Goal: Use online tool/utility: Utilize a website feature to perform a specific function

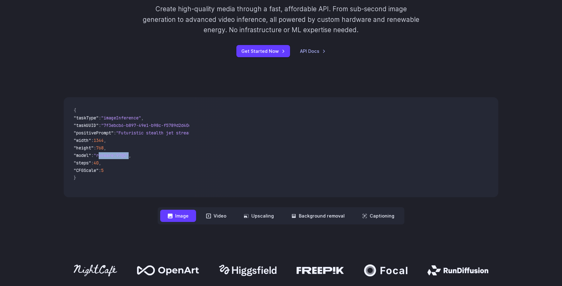
drag, startPoint x: 134, startPoint y: 155, endPoint x: 104, endPoint y: 155, distance: 29.7
click at [104, 155] on span ""runware:97@2"" at bounding box center [111, 155] width 35 height 6
copy span "runware:97@2"
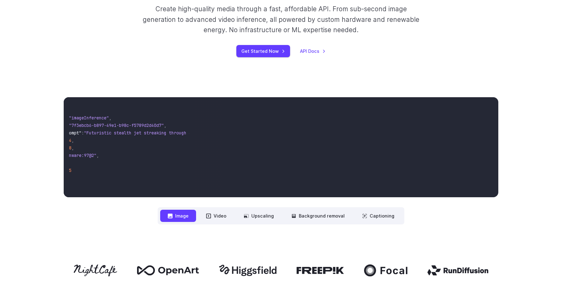
scroll to position [0, 170]
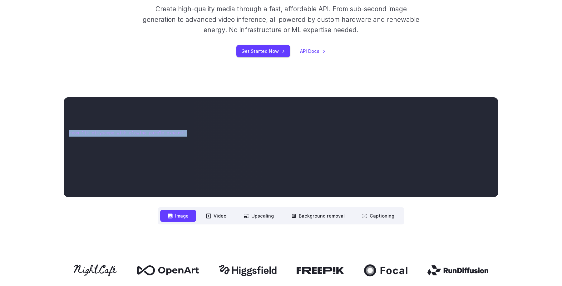
drag, startPoint x: 127, startPoint y: 133, endPoint x: 183, endPoint y: 133, distance: 56.2
click at [183, 133] on span ""Futuristic stealth jet streaking through a neon-lit cityscape with glowing pur…" at bounding box center [72, 133] width 227 height 6
copy span "Futuristic stealth jet streaking through a neon-lit cityscape with glowing purp…"
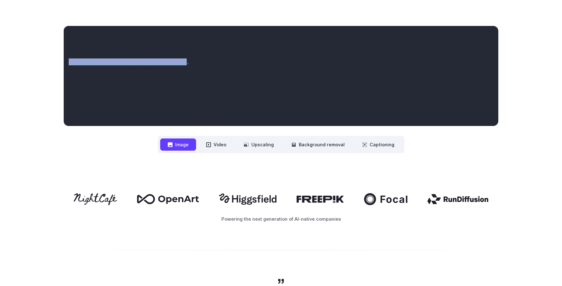
scroll to position [223, 0]
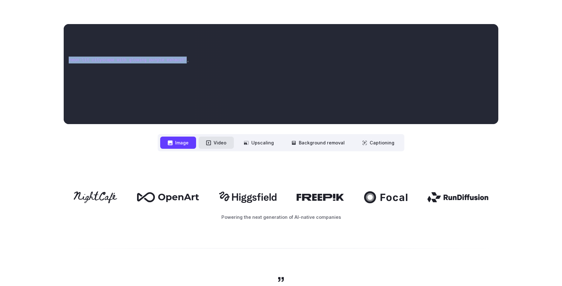
click at [218, 145] on button "Video" at bounding box center [216, 143] width 35 height 12
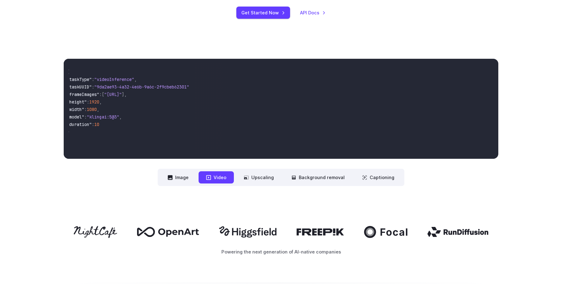
scroll to position [0, 0]
drag, startPoint x: 105, startPoint y: 118, endPoint x: 132, endPoint y: 117, distance: 26.9
click at [126, 117] on span ""klingai:5@3"" at bounding box center [110, 117] width 32 height 6
copy span "klingai:5@3"
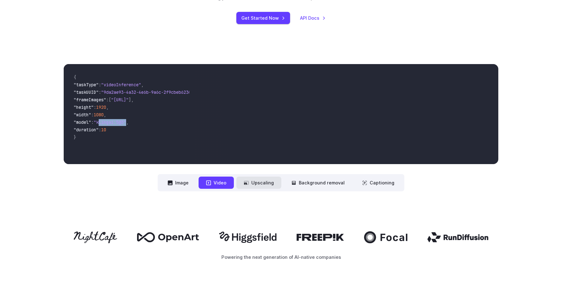
click at [260, 185] on button "Upscaling" at bounding box center [258, 183] width 45 height 12
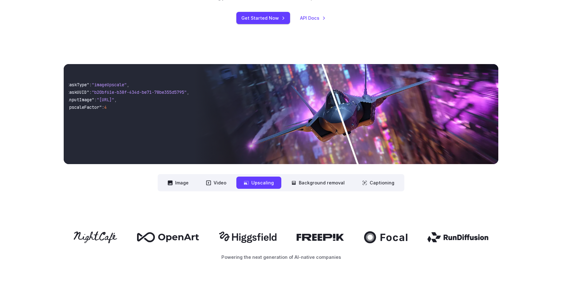
scroll to position [0, 45]
click at [347, 116] on img at bounding box center [346, 114] width 304 height 100
click at [309, 185] on button "Background removal" at bounding box center [318, 183] width 68 height 12
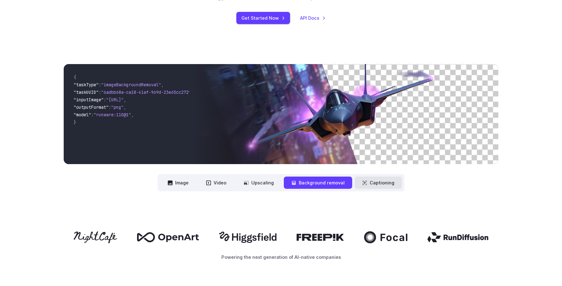
click at [370, 185] on button "Captioning" at bounding box center [378, 183] width 47 height 12
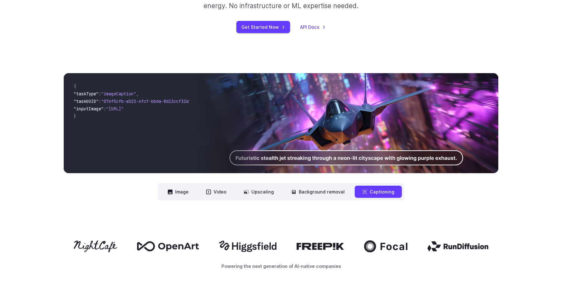
scroll to position [0, 42]
click at [390, 195] on button "Captioning" at bounding box center [378, 192] width 47 height 12
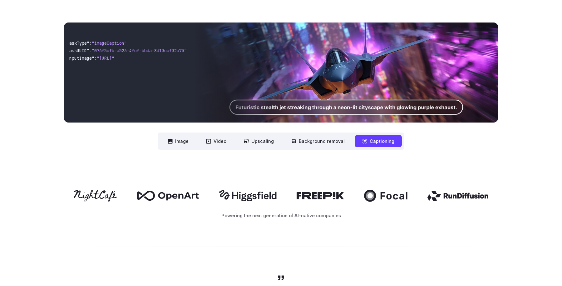
scroll to position [178, 0]
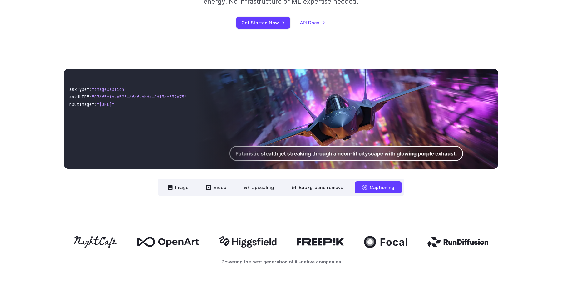
click at [262, 155] on img at bounding box center [346, 119] width 304 height 100
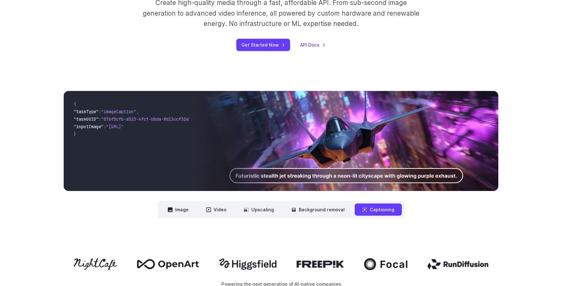
scroll to position [154, 0]
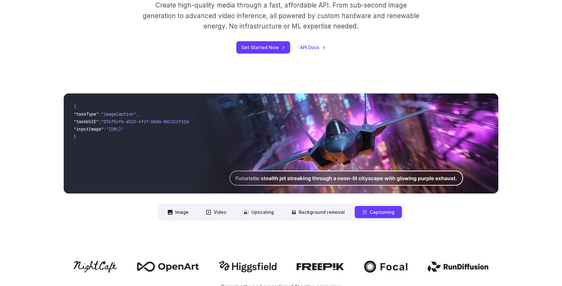
click at [373, 212] on button "Captioning" at bounding box center [378, 212] width 47 height 12
click at [124, 129] on span ""https://runware.ai/assets/img/hero-image.jpg"" at bounding box center [114, 129] width 17 height 6
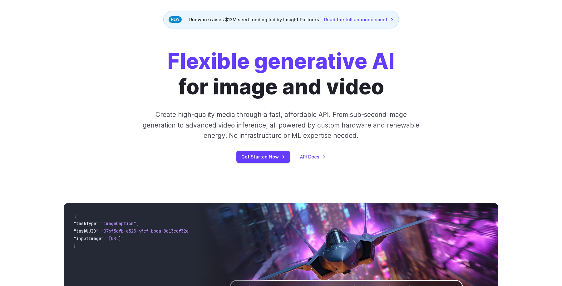
scroll to position [0, 0]
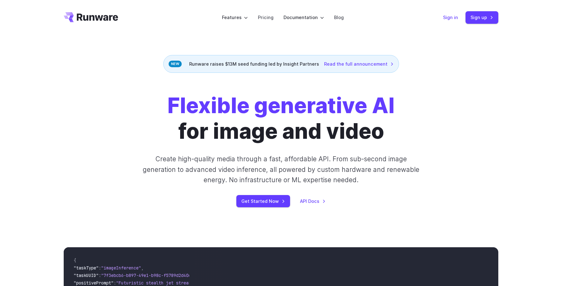
click at [453, 17] on link "Sign in" at bounding box center [450, 17] width 15 height 7
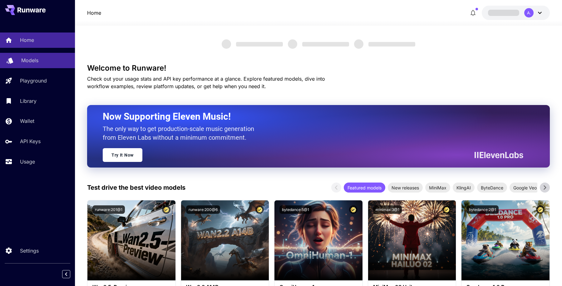
click at [36, 58] on p "Models" at bounding box center [29, 60] width 17 height 7
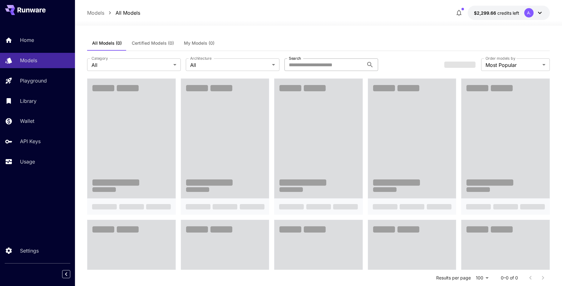
click at [312, 64] on input "Search" at bounding box center [324, 64] width 79 height 12
paste input "**********"
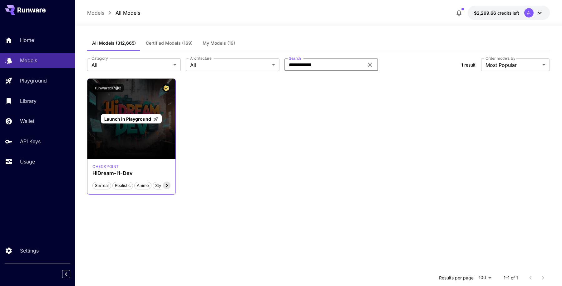
type input "**********"
click at [140, 119] on span "Launch in Playground" at bounding box center [127, 118] width 47 height 5
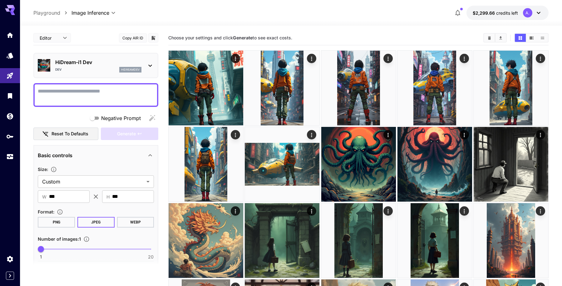
click at [110, 99] on textarea "Negative Prompt" at bounding box center [96, 94] width 116 height 15
paste textarea "**********"
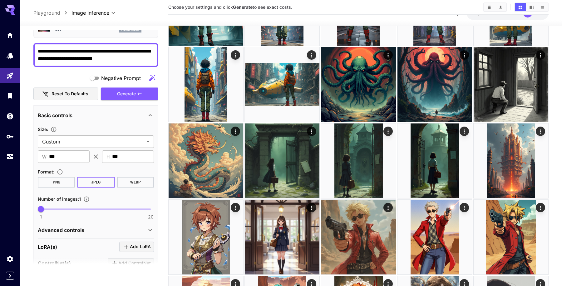
scroll to position [4, 0]
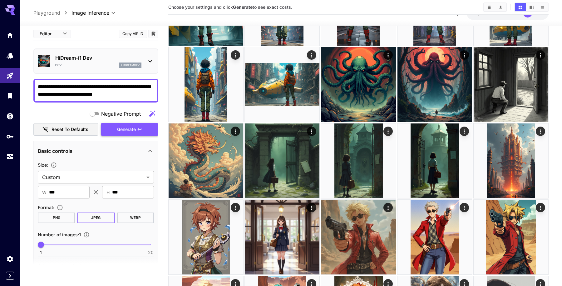
type textarea "**********"
click at [134, 130] on span "Generate" at bounding box center [126, 130] width 19 height 8
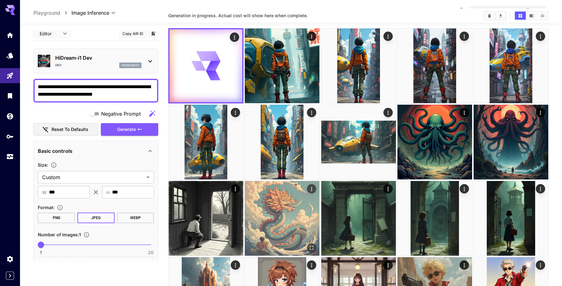
scroll to position [0, 0]
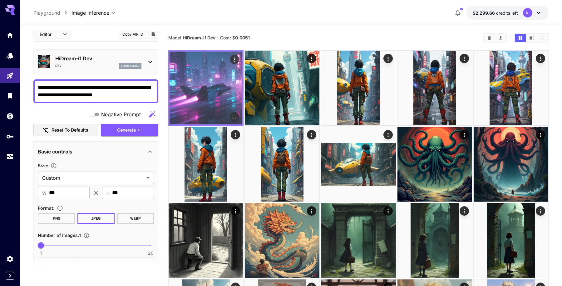
click at [215, 77] on img at bounding box center [206, 88] width 73 height 73
click at [233, 116] on icon "Open in fullscreen" at bounding box center [234, 116] width 6 height 6
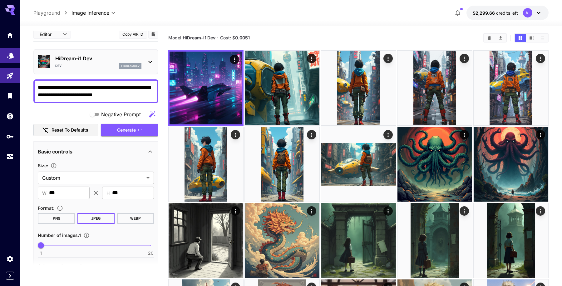
click at [11, 51] on icon "Models" at bounding box center [10, 53] width 7 height 7
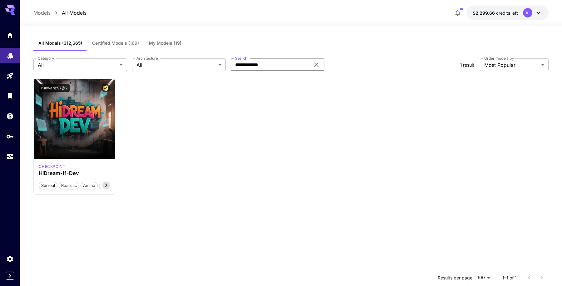
click at [277, 65] on input "**********" at bounding box center [270, 64] width 79 height 12
paste input "text"
type input "**********"
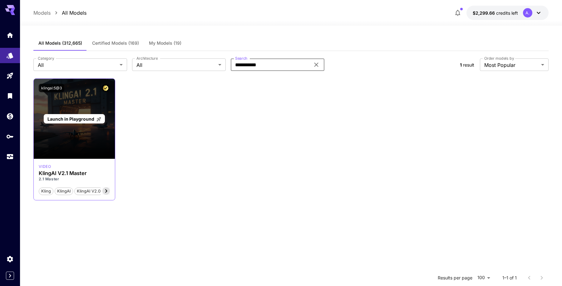
click at [80, 118] on span "Launch in Playground" at bounding box center [70, 118] width 47 height 5
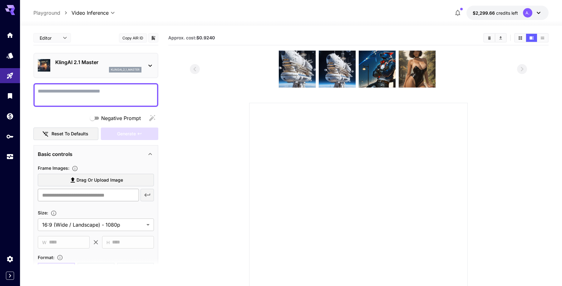
scroll to position [21, 0]
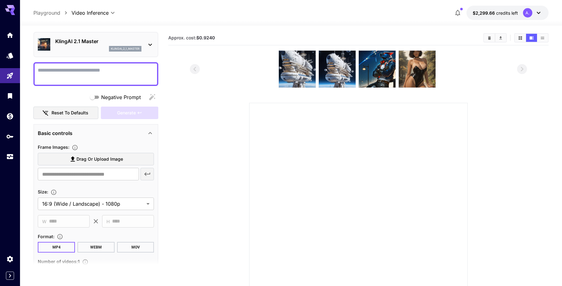
click at [98, 159] on span "Drag or upload image" at bounding box center [100, 159] width 47 height 8
click at [0, 0] on input "Drag or upload image" at bounding box center [0, 0] width 0 height 0
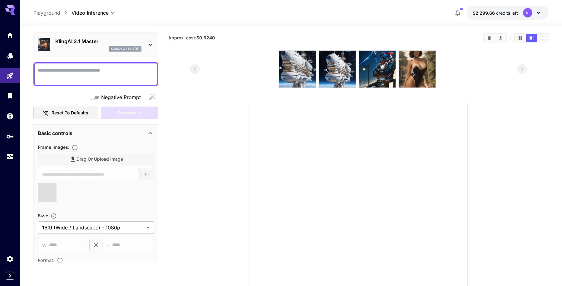
scroll to position [69, 0]
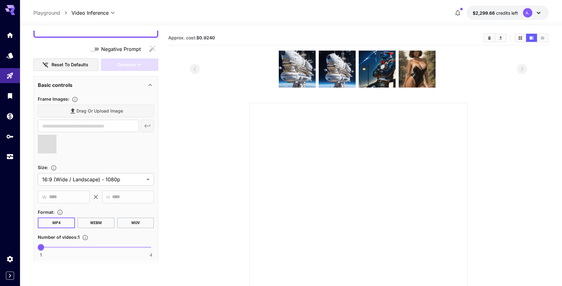
type input "**********"
click at [133, 178] on body "**********" at bounding box center [281, 170] width 562 height 340
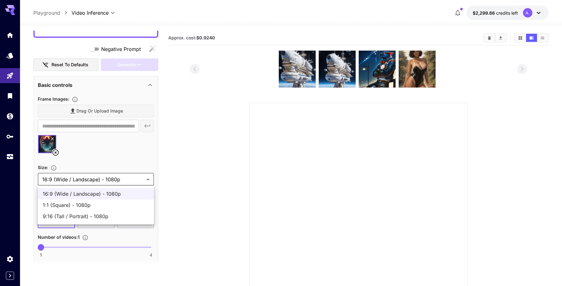
click at [97, 205] on span "1:1 (Square) - 1080p" at bounding box center [96, 204] width 106 height 7
type input "**********"
type input "****"
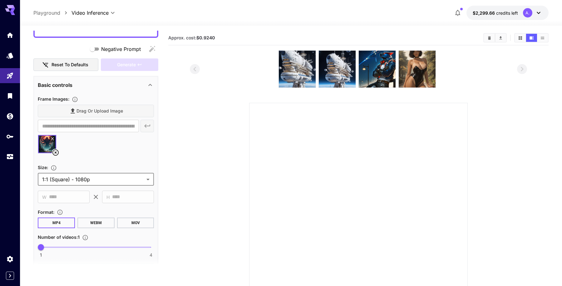
click at [115, 156] on div at bounding box center [96, 147] width 116 height 24
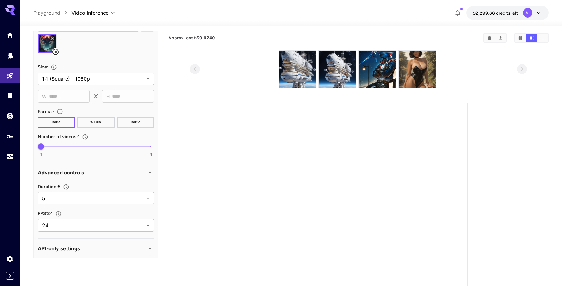
scroll to position [169, 0]
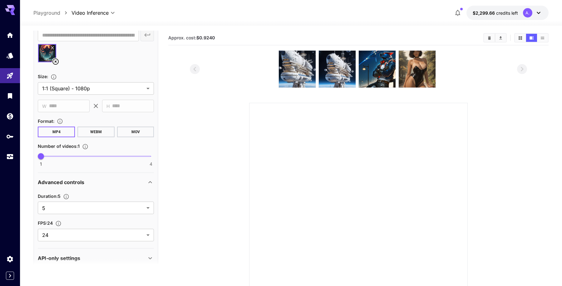
scroll to position [155, 0]
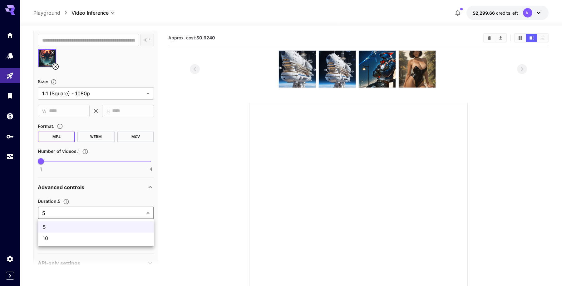
click at [75, 210] on body "**********" at bounding box center [281, 170] width 562 height 340
click at [66, 236] on span "10" at bounding box center [96, 237] width 106 height 7
type input "**"
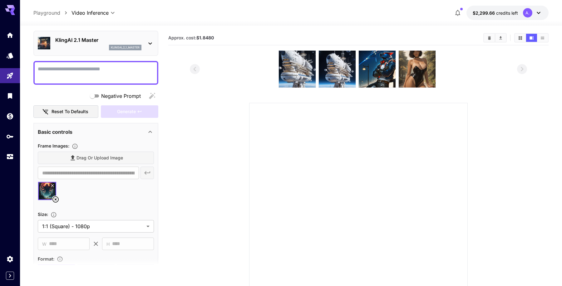
scroll to position [0, 0]
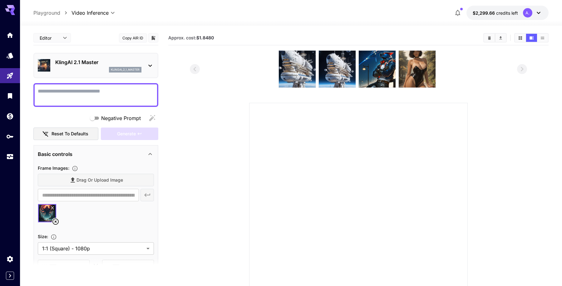
click at [112, 91] on textarea "Negative Prompt" at bounding box center [96, 94] width 116 height 15
click at [84, 98] on textarea "Negative Prompt" at bounding box center [96, 94] width 116 height 15
type textarea "*"
type textarea "******"
click at [132, 134] on div "Generate" at bounding box center [129, 133] width 57 height 13
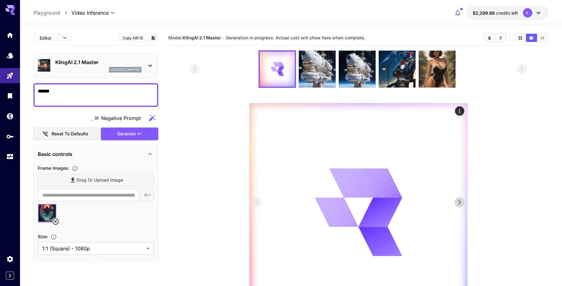
scroll to position [54, 0]
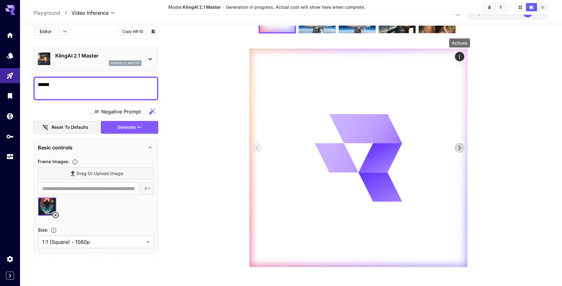
click at [461, 56] on icon "Actions" at bounding box center [460, 57] width 6 height 6
click at [496, 85] on div at bounding box center [281, 143] width 562 height 286
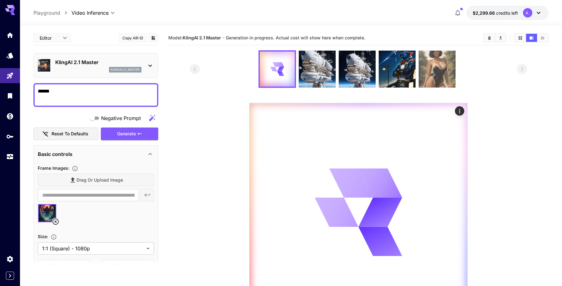
click at [442, 74] on img at bounding box center [437, 69] width 37 height 37
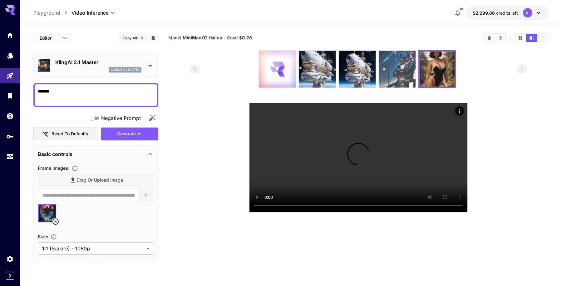
click at [401, 76] on img at bounding box center [397, 69] width 37 height 37
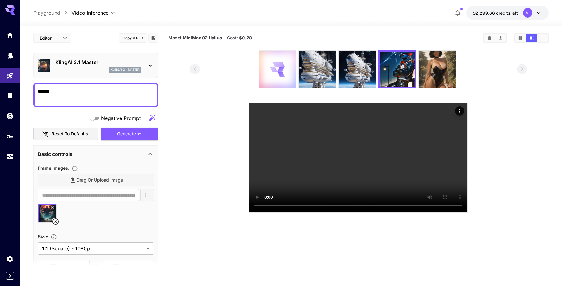
click at [281, 77] on div at bounding box center [277, 69] width 37 height 37
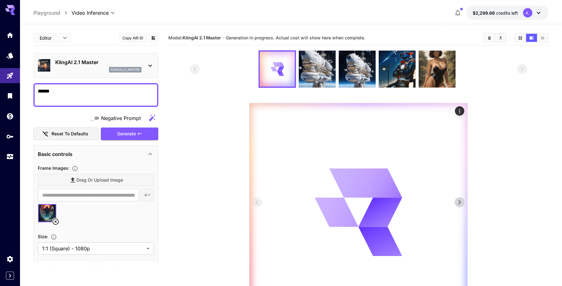
scroll to position [54, 0]
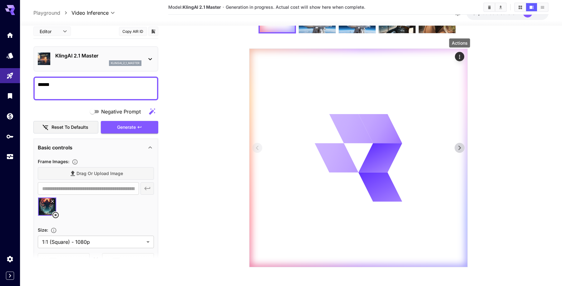
click at [459, 59] on icon "Actions" at bounding box center [460, 57] width 6 height 6
click at [495, 77] on div at bounding box center [281, 143] width 562 height 286
click at [463, 152] on icon at bounding box center [459, 147] width 9 height 9
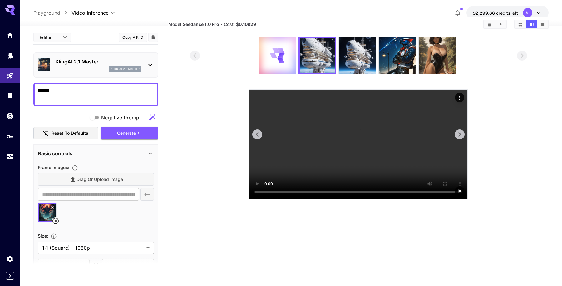
scroll to position [0, 0]
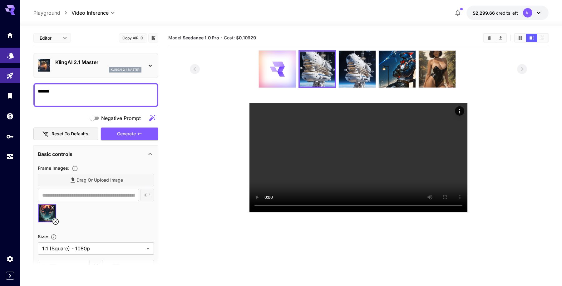
click at [8, 58] on link at bounding box center [10, 55] width 20 height 15
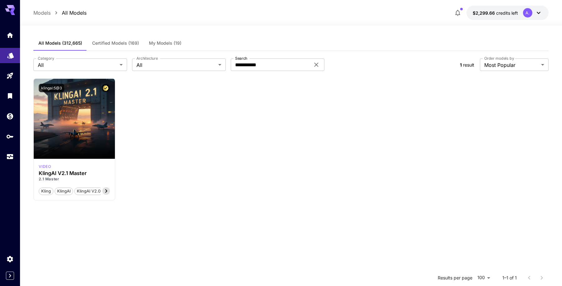
click at [10, 52] on icon "Models" at bounding box center [10, 54] width 7 height 6
click at [75, 44] on span "All Models (312,665)" at bounding box center [60, 43] width 44 height 6
click at [316, 66] on icon at bounding box center [316, 64] width 7 height 7
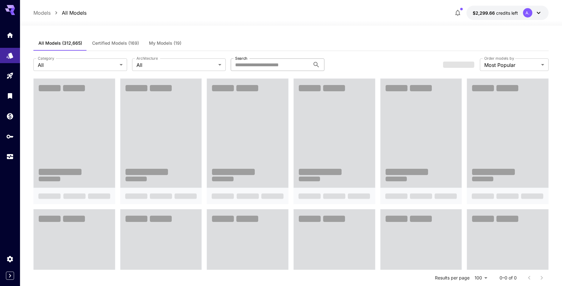
click at [67, 45] on span "All Models (312,665)" at bounding box center [60, 43] width 44 height 6
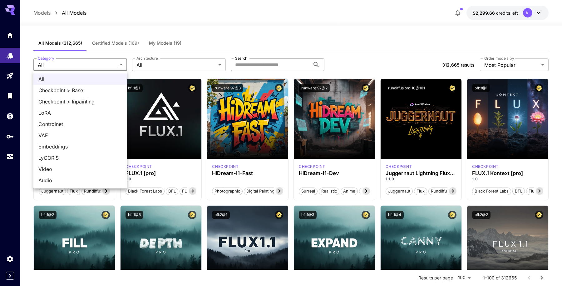
click at [177, 68] on div at bounding box center [281, 143] width 562 height 286
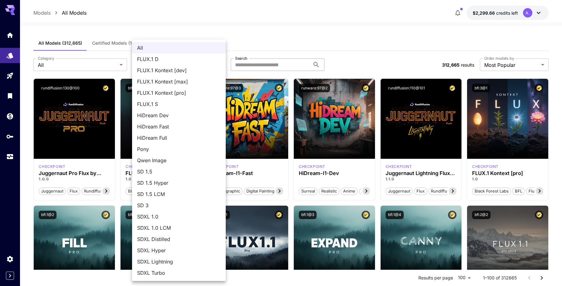
click at [330, 41] on div at bounding box center [281, 143] width 562 height 286
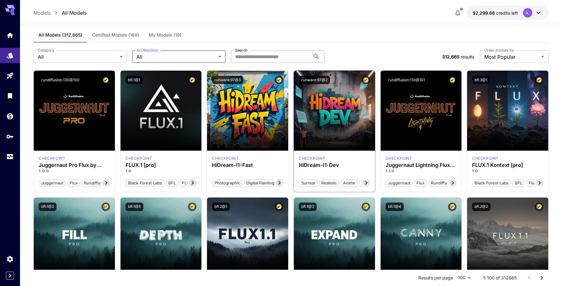
scroll to position [3, 0]
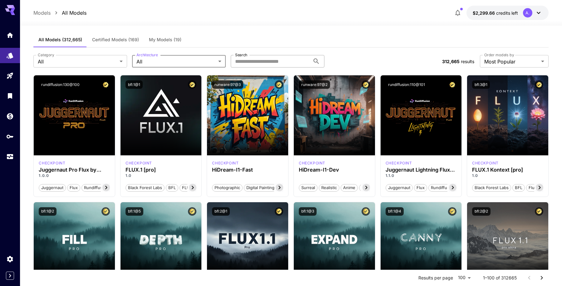
click at [367, 52] on div "**********" at bounding box center [290, 60] width 515 height 27
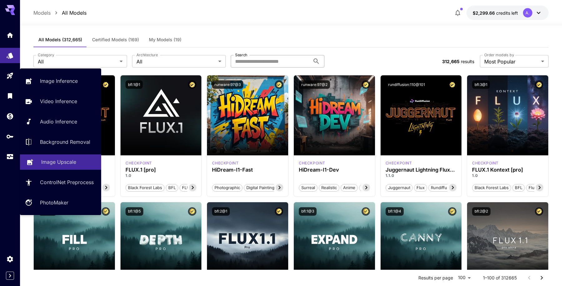
click at [79, 164] on div "Image Upscale" at bounding box center [68, 161] width 55 height 7
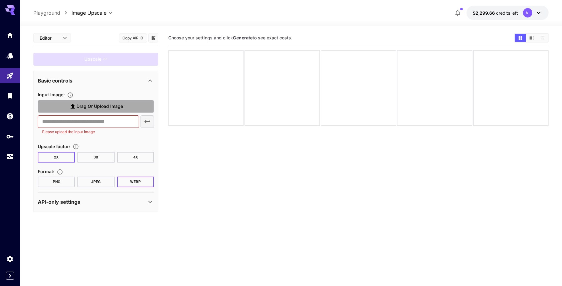
click at [97, 104] on span "Drag or upload image" at bounding box center [100, 106] width 47 height 8
click at [0, 0] on input "Drag or upload image" at bounding box center [0, 0] width 0 height 0
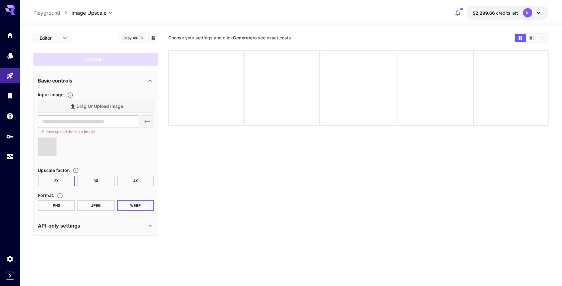
type input "**********"
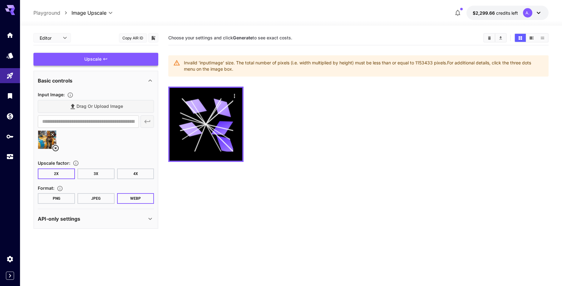
click at [58, 37] on body "**********" at bounding box center [281, 167] width 562 height 335
click at [58, 37] on div at bounding box center [281, 143] width 562 height 286
click at [55, 10] on p "Playground" at bounding box center [46, 12] width 27 height 7
type input "**********"
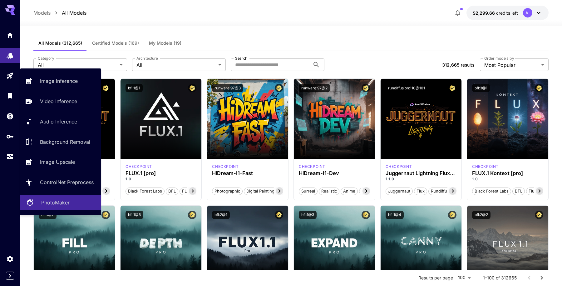
click at [72, 207] on link "PhotoMaker" at bounding box center [60, 202] width 81 height 15
